Goal: Transaction & Acquisition: Book appointment/travel/reservation

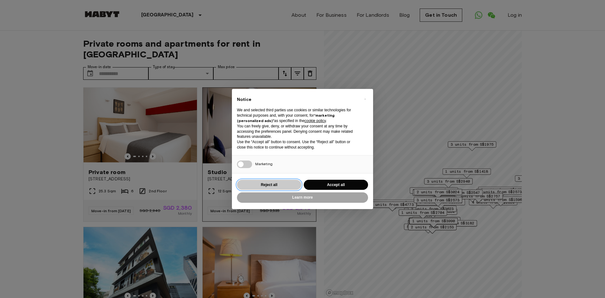
click at [289, 186] on button "Reject all" at bounding box center [269, 185] width 64 height 10
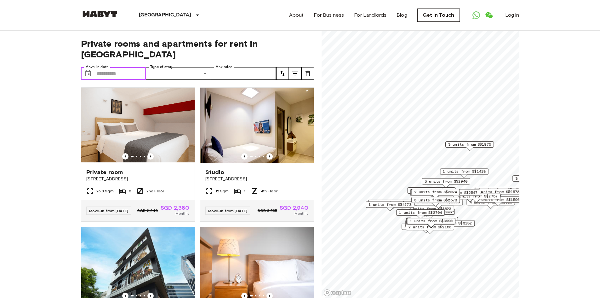
click at [118, 67] on input "Move-in date" at bounding box center [121, 73] width 49 height 13
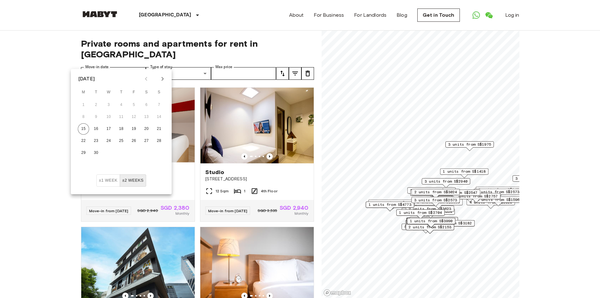
click at [163, 81] on icon "Next month" at bounding box center [163, 79] width 8 height 8
click at [99, 117] on button "6" at bounding box center [95, 116] width 11 height 11
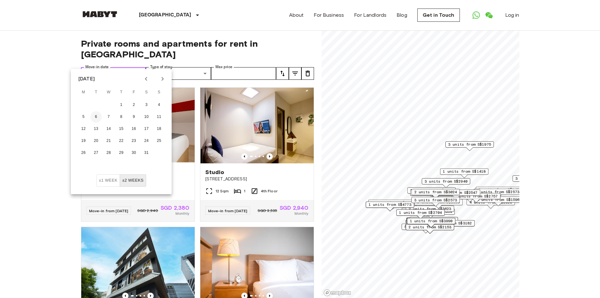
type input "**********"
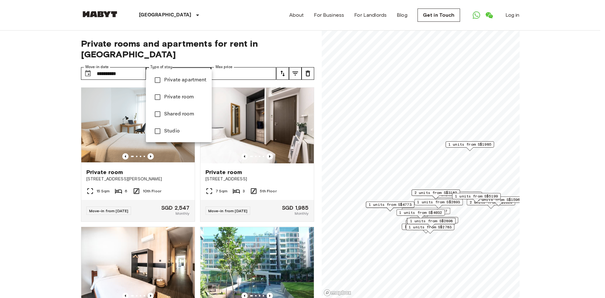
click at [32, 111] on div at bounding box center [302, 149] width 605 height 298
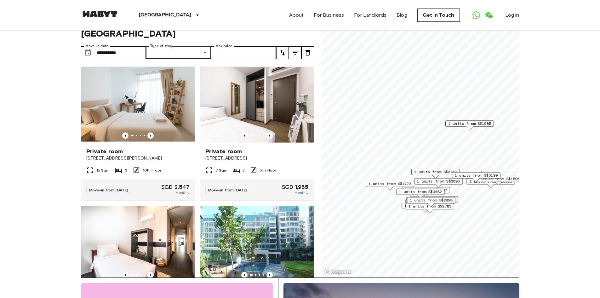
scroll to position [32, 0]
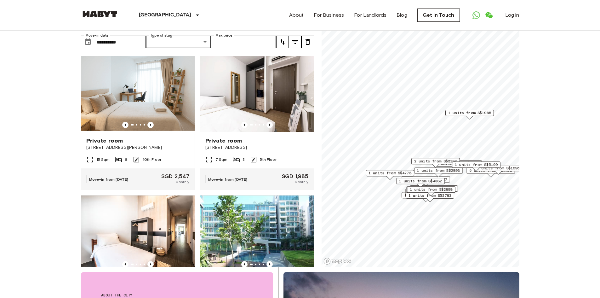
click at [287, 141] on div "Private room 24 Serangoon North Avenue 1" at bounding box center [256, 144] width 113 height 24
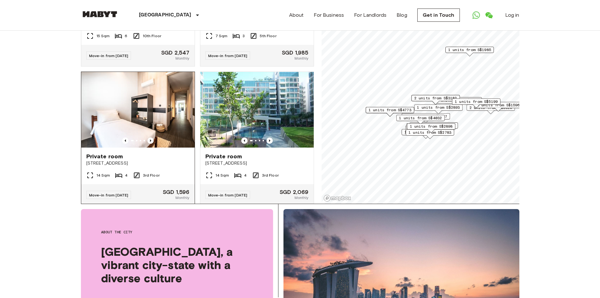
scroll to position [63, 0]
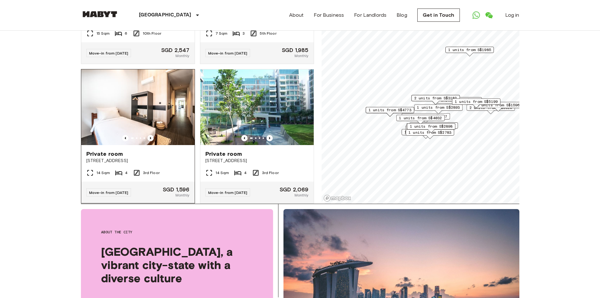
click at [154, 158] on span "467D Joo Chiat Road" at bounding box center [137, 161] width 103 height 6
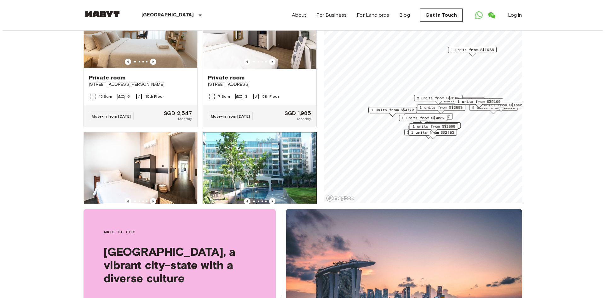
scroll to position [0, 0]
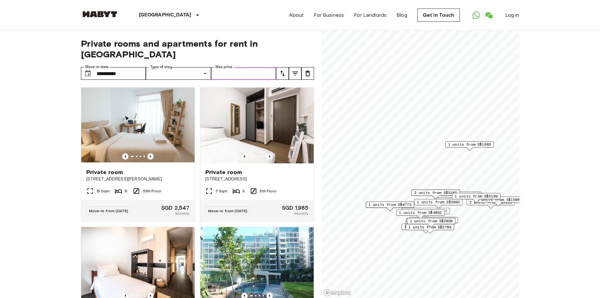
click at [233, 67] on input "Max price" at bounding box center [243, 73] width 65 height 13
click at [290, 67] on button "tune" at bounding box center [295, 73] width 13 height 13
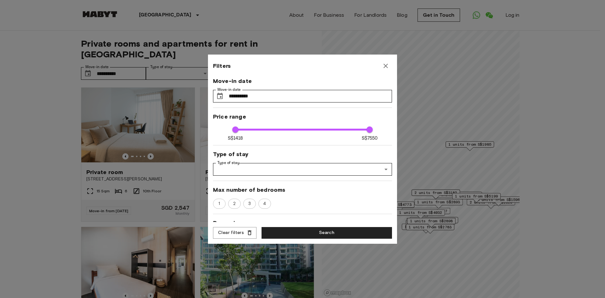
click at [386, 66] on icon "button" at bounding box center [386, 66] width 4 height 4
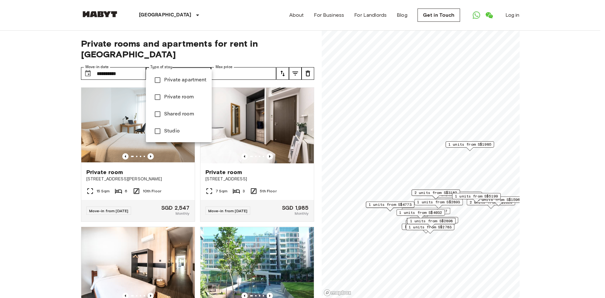
click at [211, 62] on div at bounding box center [302, 149] width 605 height 298
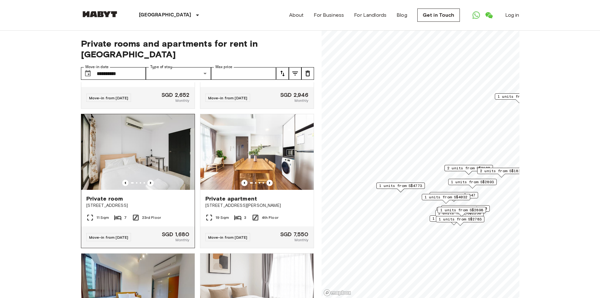
scroll to position [284, 0]
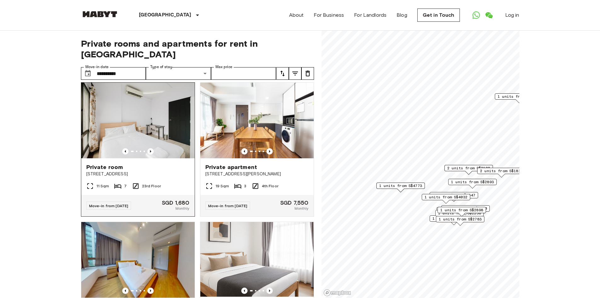
click at [165, 172] on div "Private room 1005 Lower Delta Road #23-03 Singapore 099309" at bounding box center [137, 170] width 113 height 24
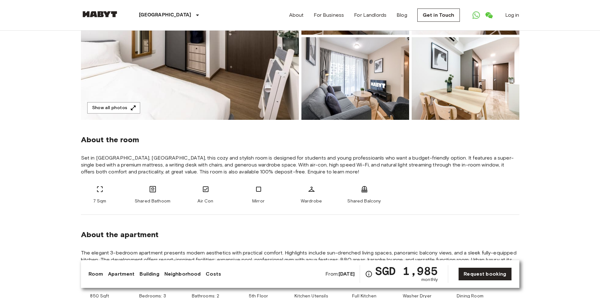
scroll to position [189, 0]
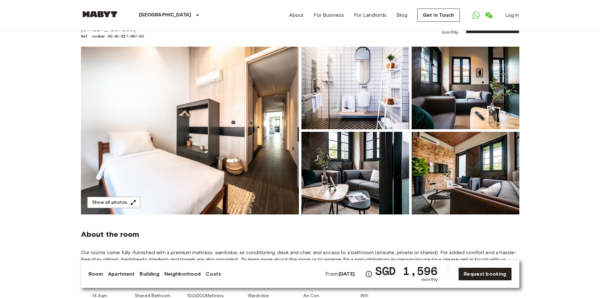
scroll to position [32, 0]
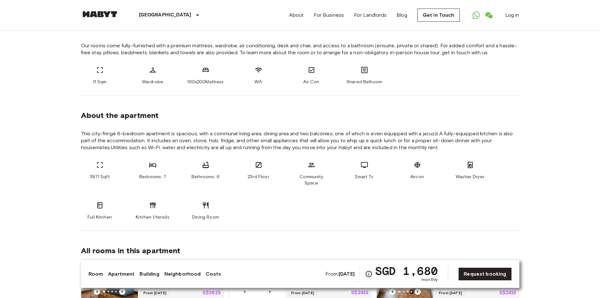
scroll to position [347, 0]
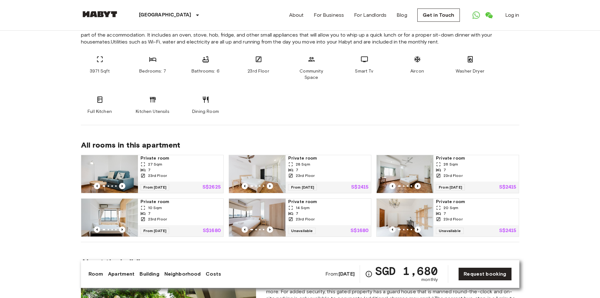
click at [194, 216] on div "23rd Floor" at bounding box center [181, 219] width 80 height 6
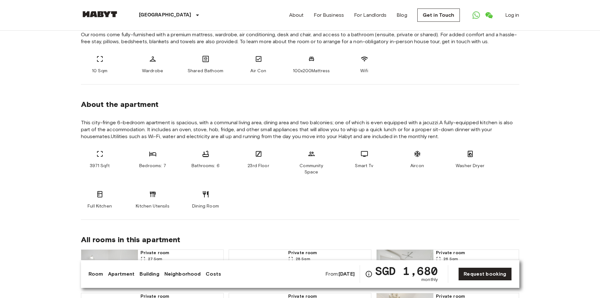
scroll to position [63, 0]
